Goal: Task Accomplishment & Management: Manage account settings

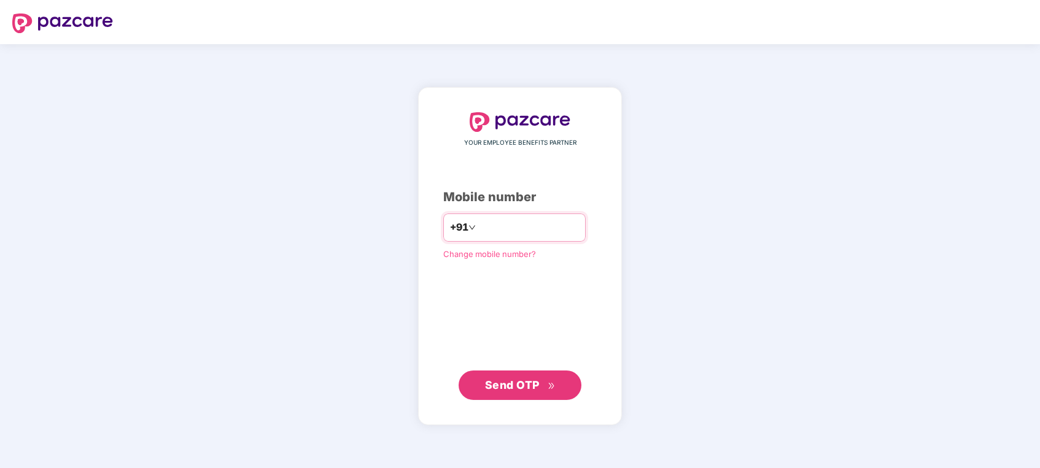
click at [490, 231] on input "number" at bounding box center [528, 228] width 101 height 20
type input "**********"
click at [493, 396] on button "Send OTP" at bounding box center [519, 384] width 123 height 29
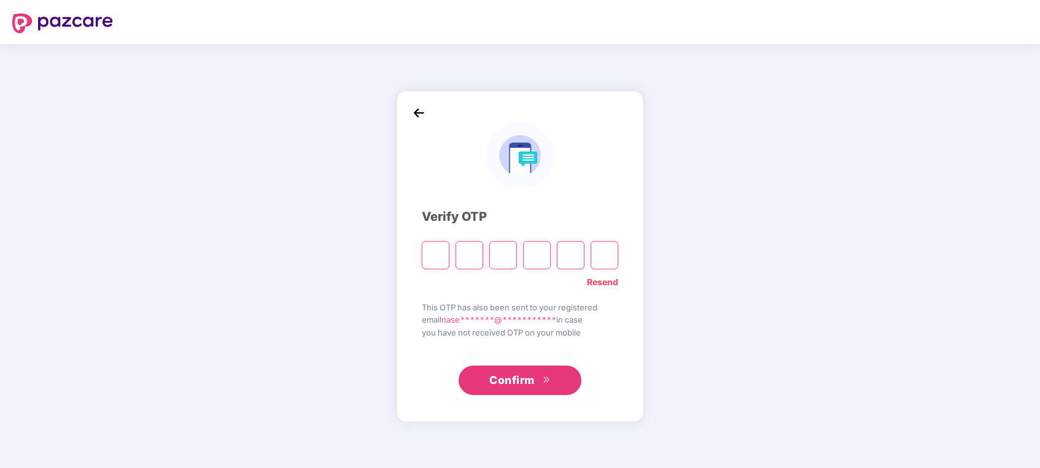
type input "*"
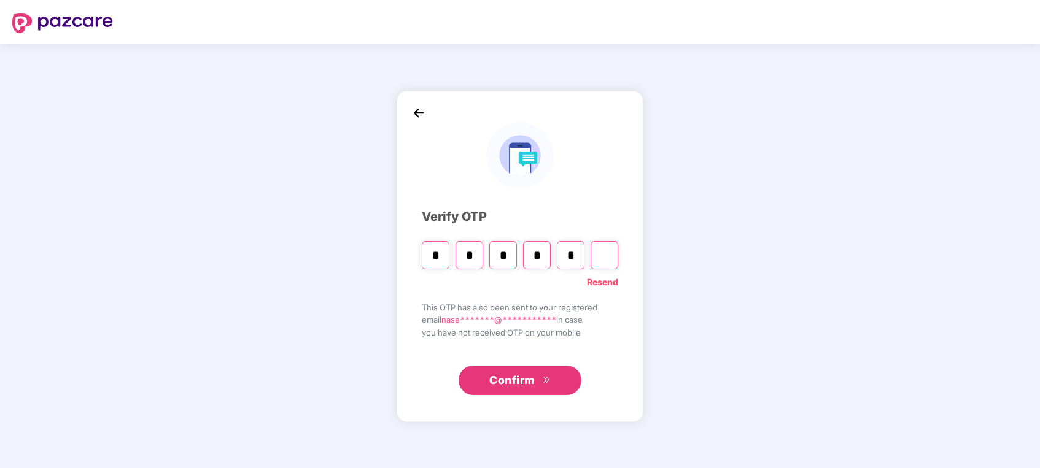
type input "*"
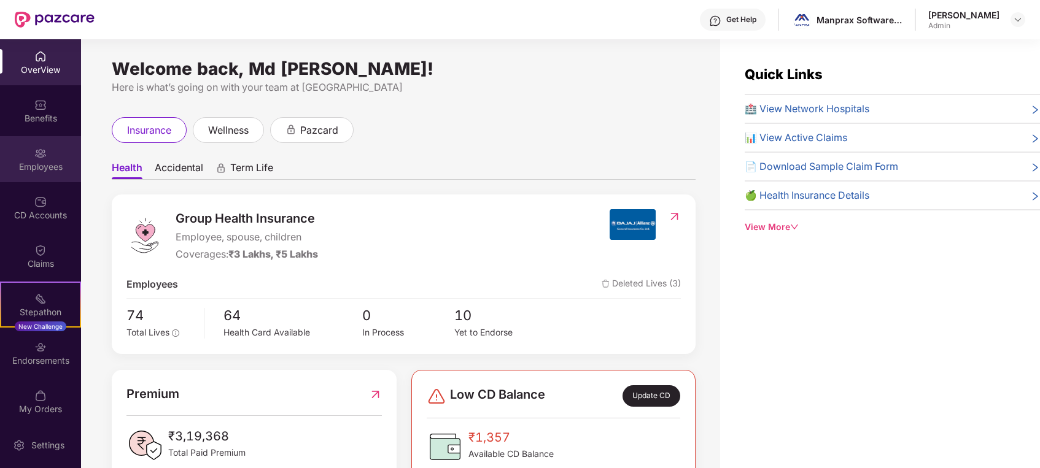
click at [42, 174] on div "Employees" at bounding box center [40, 159] width 81 height 46
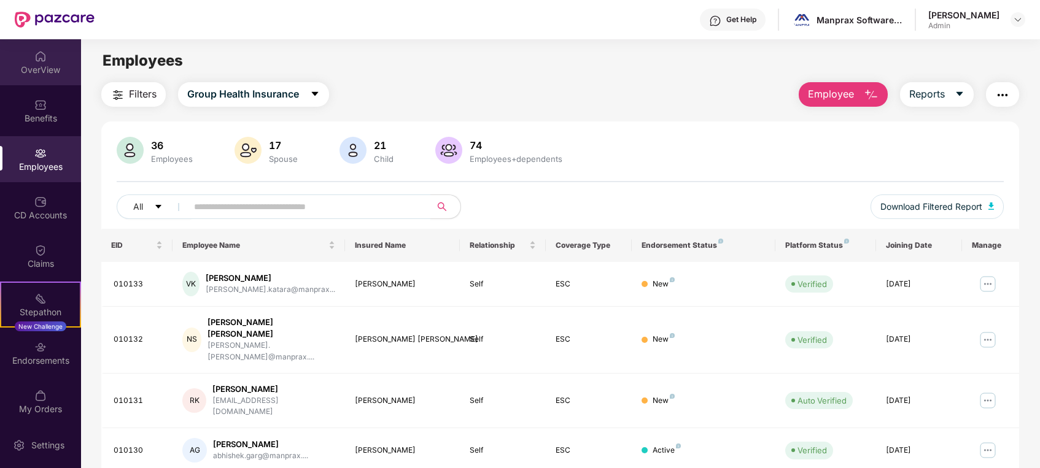
click at [37, 74] on div "OverView" at bounding box center [40, 70] width 81 height 12
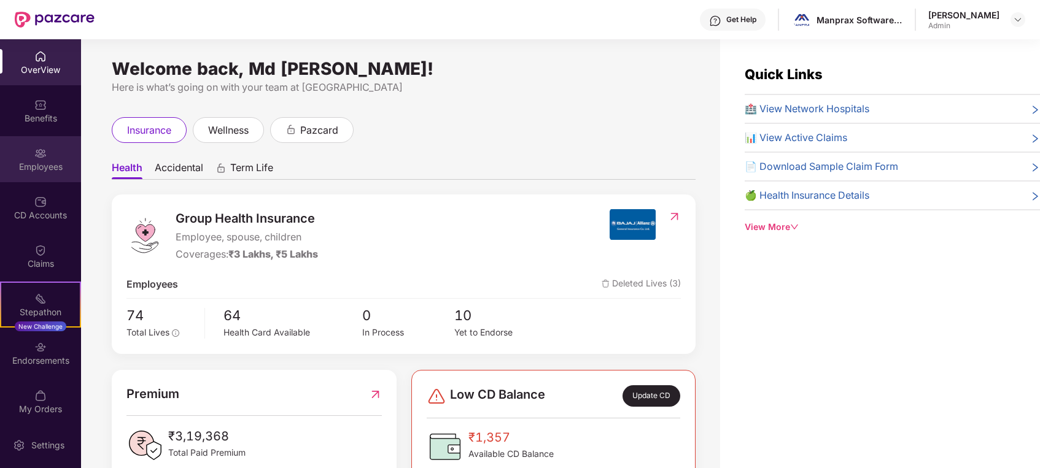
click at [45, 160] on div "Employees" at bounding box center [40, 159] width 81 height 46
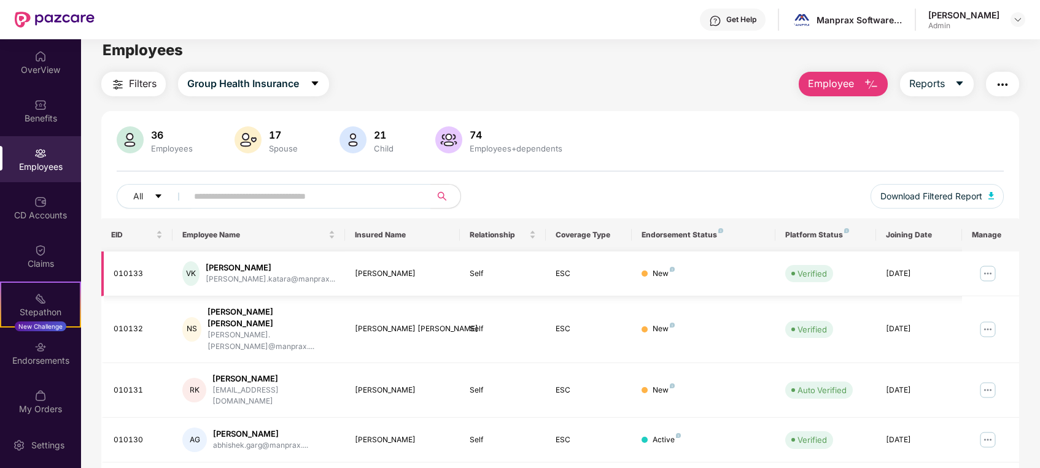
scroll to position [11, 0]
click at [39, 67] on div "OverView" at bounding box center [40, 70] width 81 height 12
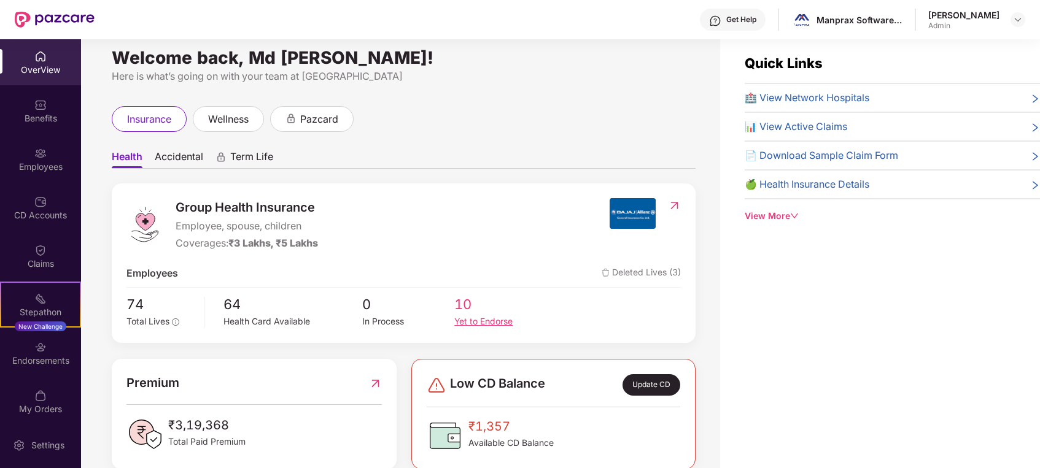
click at [496, 322] on div "Yet to Endorse" at bounding box center [500, 322] width 93 height 14
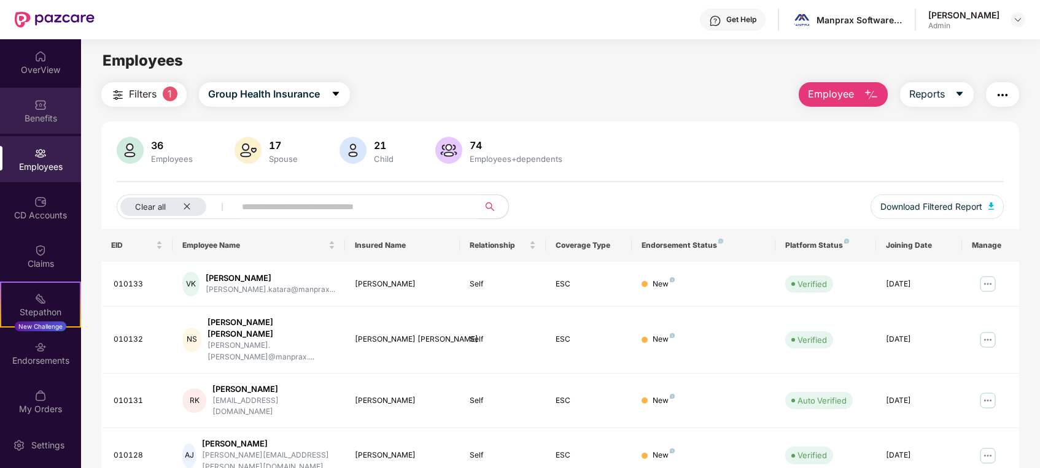
click at [25, 118] on div "Benefits" at bounding box center [40, 118] width 81 height 12
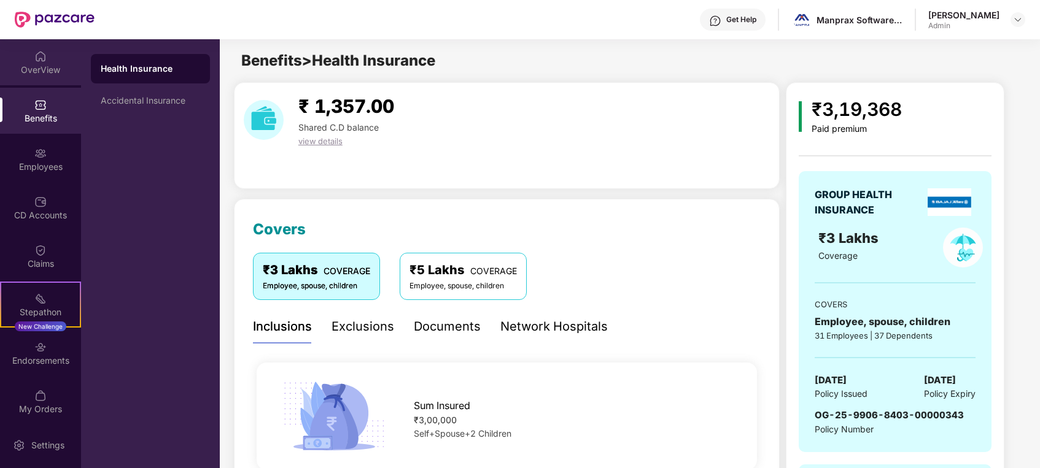
click at [61, 77] on div "OverView" at bounding box center [40, 62] width 81 height 46
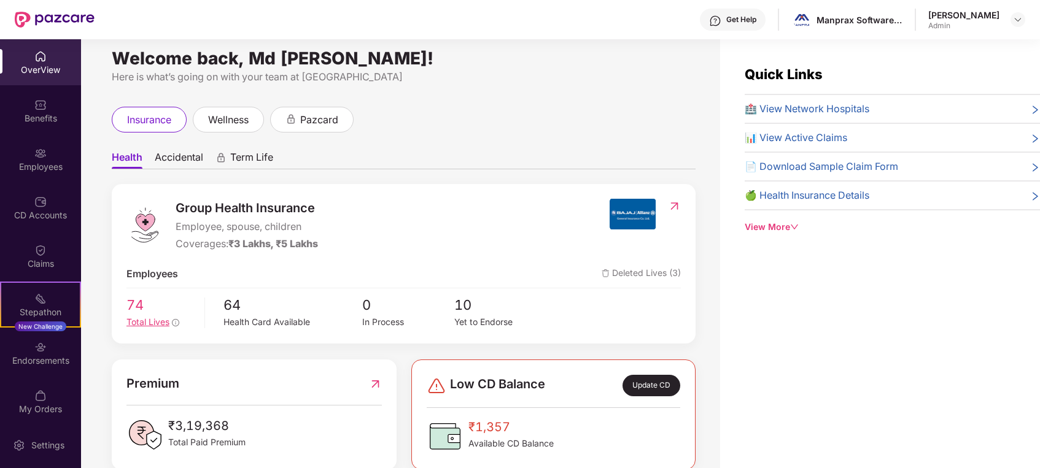
scroll to position [8, 0]
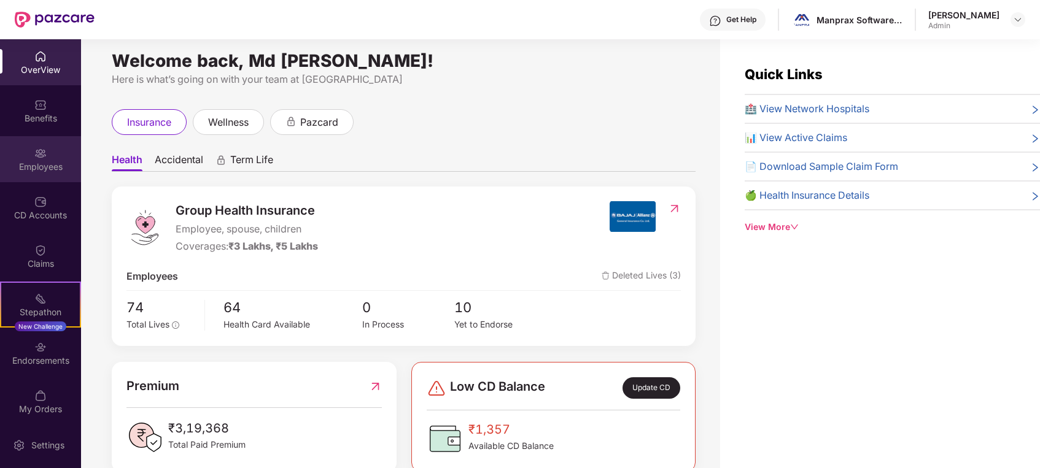
click at [39, 163] on div "Employees" at bounding box center [40, 167] width 81 height 12
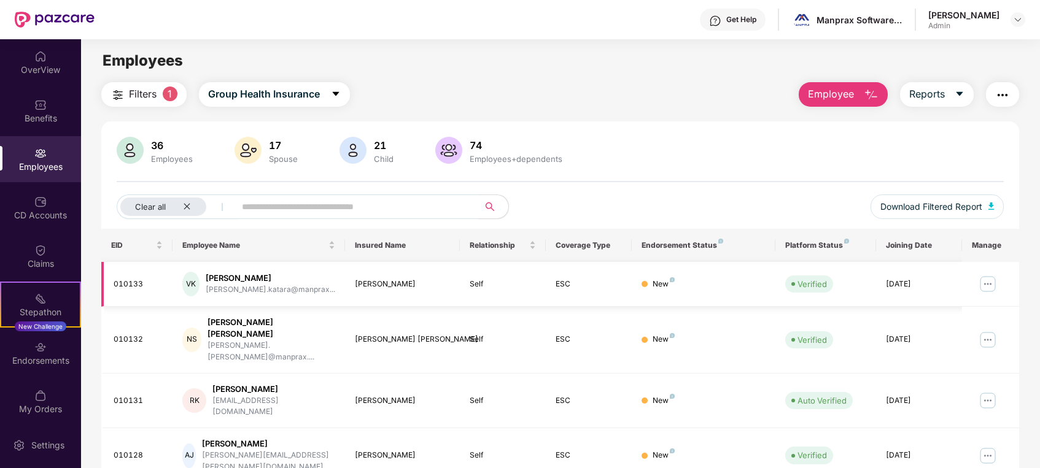
click at [989, 282] on img at bounding box center [988, 284] width 20 height 20
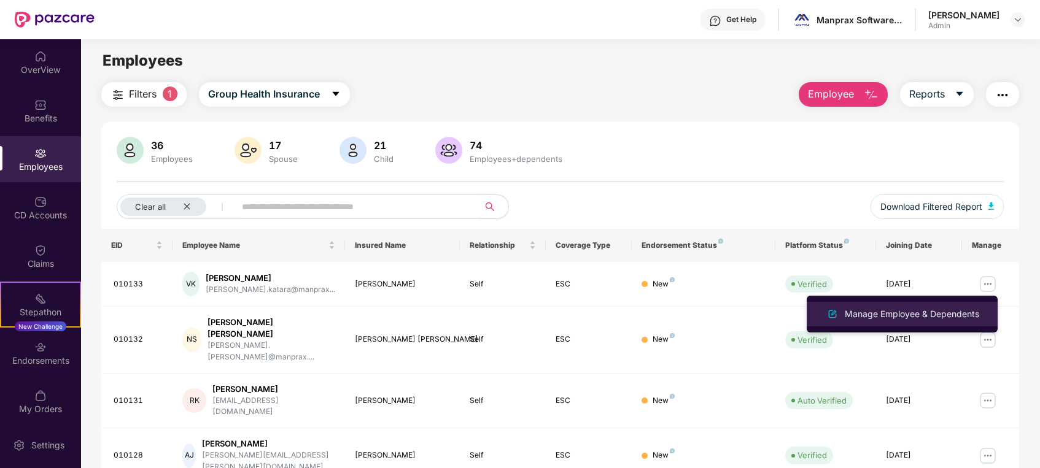
click at [940, 319] on div "Manage Employee & Dependents" at bounding box center [911, 314] width 139 height 14
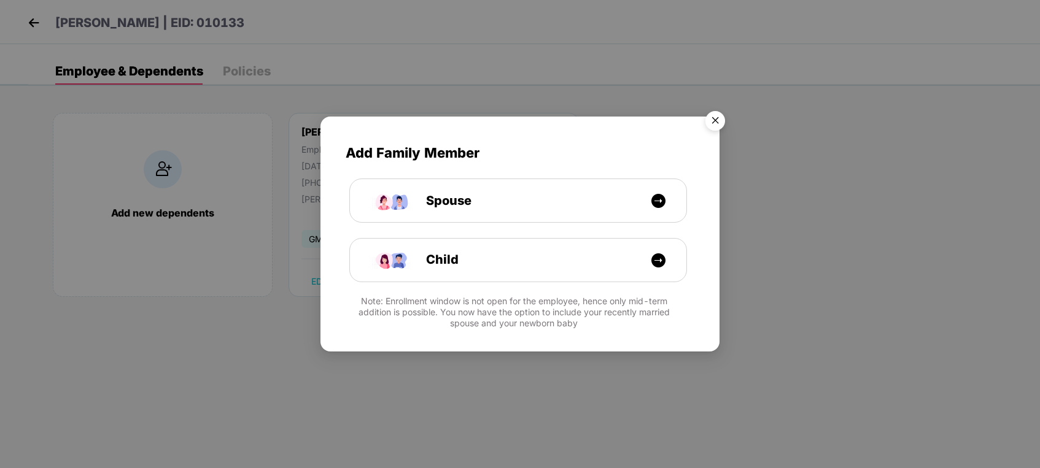
click at [722, 114] on img "Close" at bounding box center [715, 123] width 34 height 34
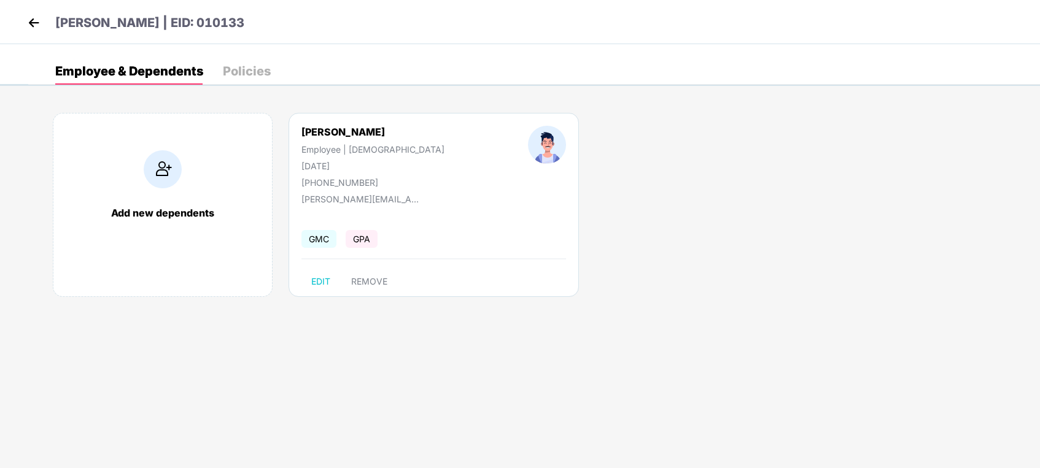
click at [35, 26] on img at bounding box center [34, 23] width 18 height 18
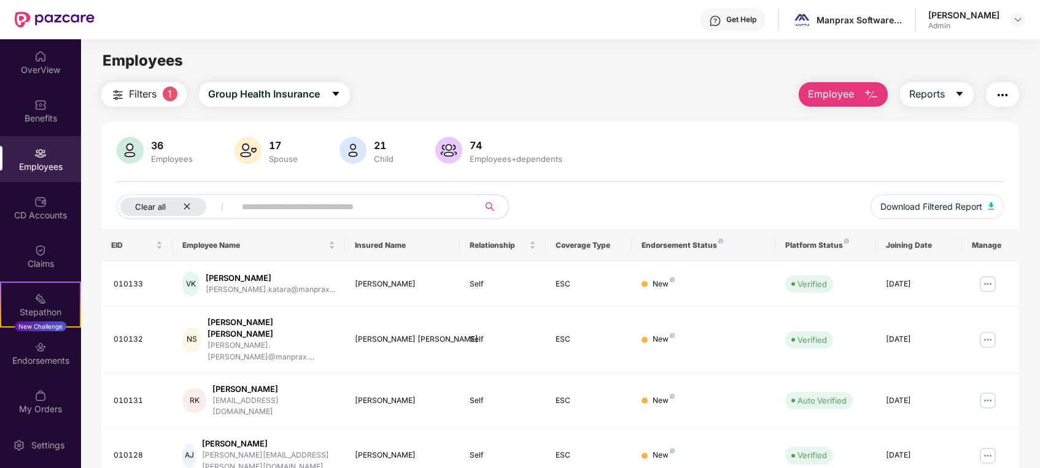
click at [185, 206] on icon "close" at bounding box center [187, 207] width 8 height 8
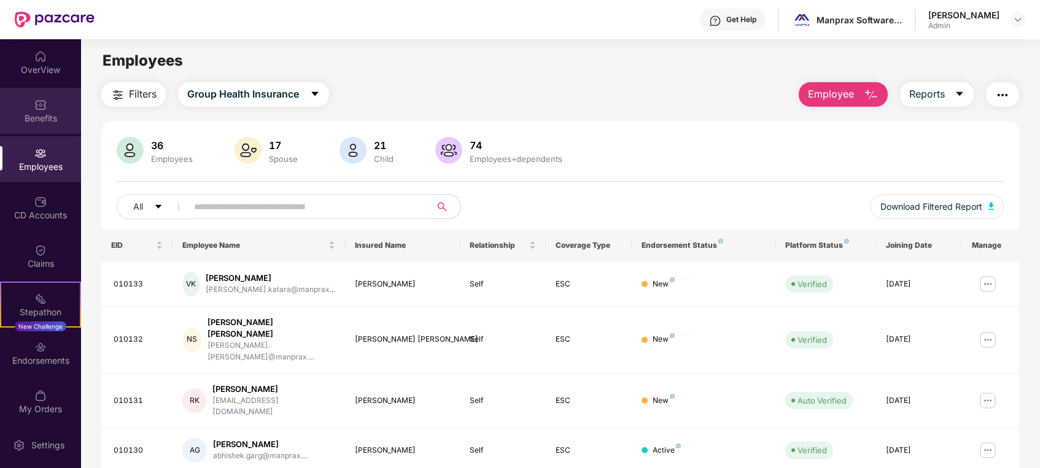
click at [52, 107] on div "Benefits" at bounding box center [40, 111] width 81 height 46
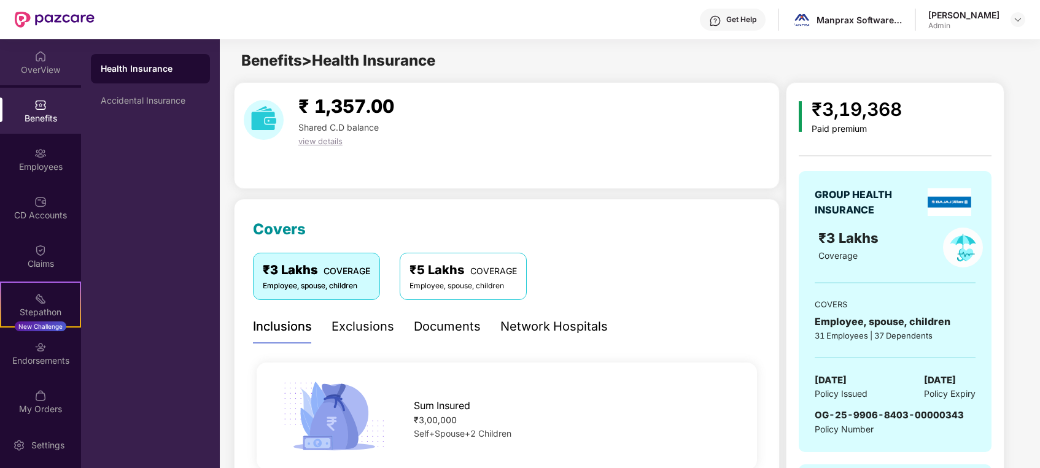
click at [43, 63] on div "OverView" at bounding box center [40, 62] width 81 height 46
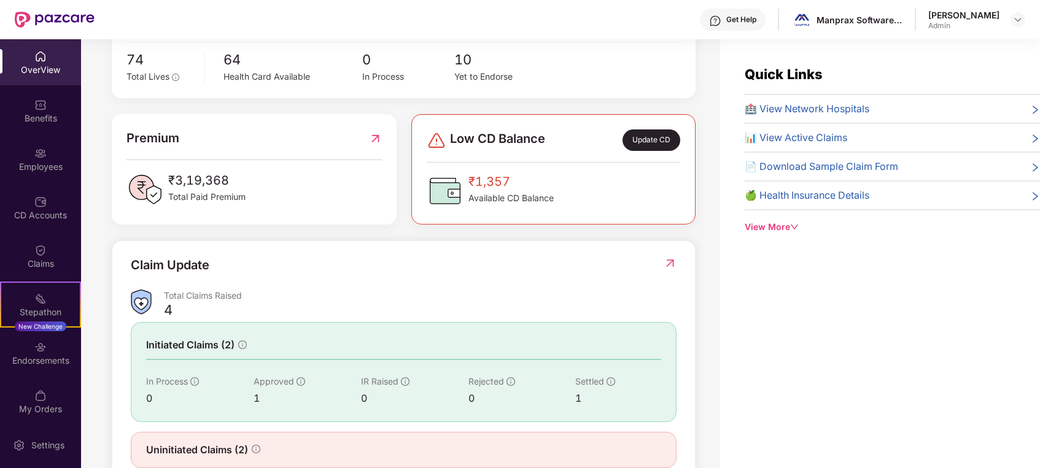
scroll to position [261, 0]
